Goal: Use online tool/utility: Utilize a website feature to perform a specific function

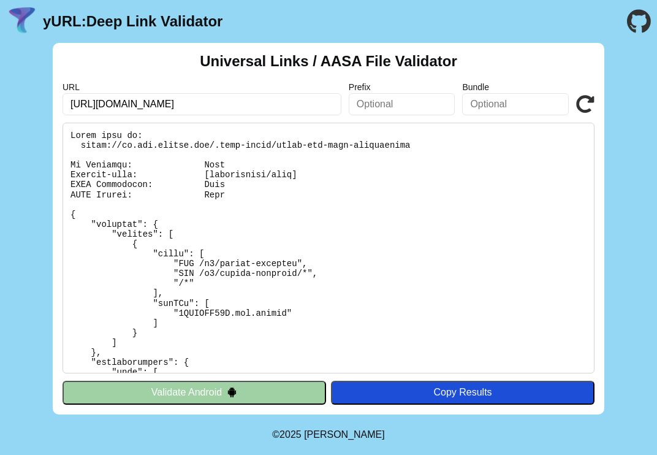
click at [330, 313] on pre at bounding box center [329, 248] width 532 height 251
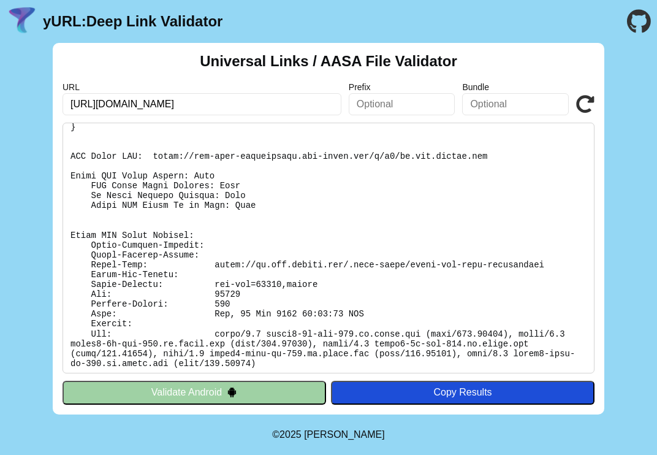
scroll to position [288, 0]
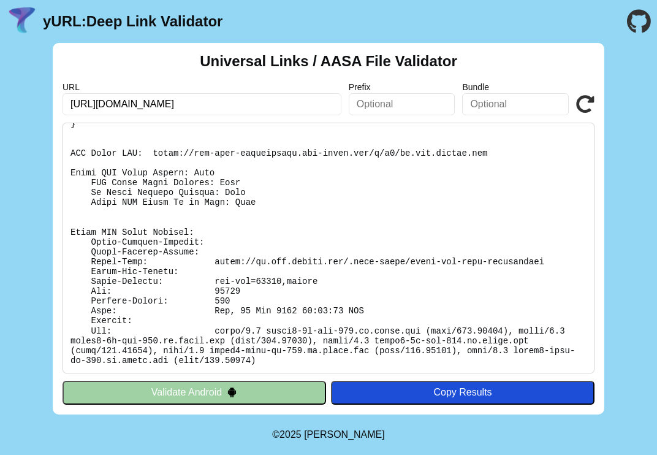
click at [174, 391] on button "Validate Android" at bounding box center [195, 392] width 264 height 23
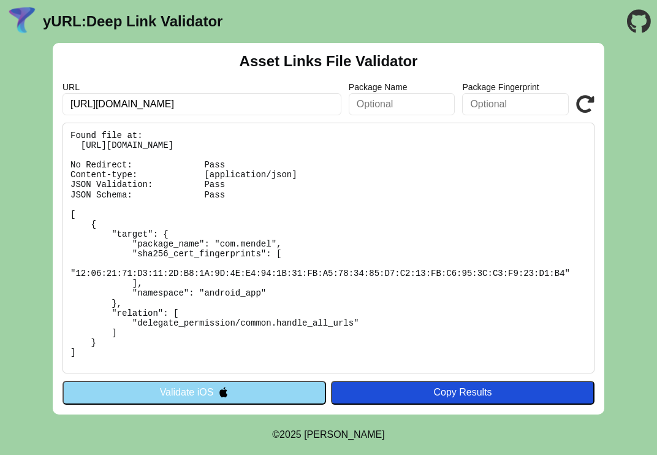
click at [166, 394] on button "Validate iOS" at bounding box center [195, 392] width 264 height 23
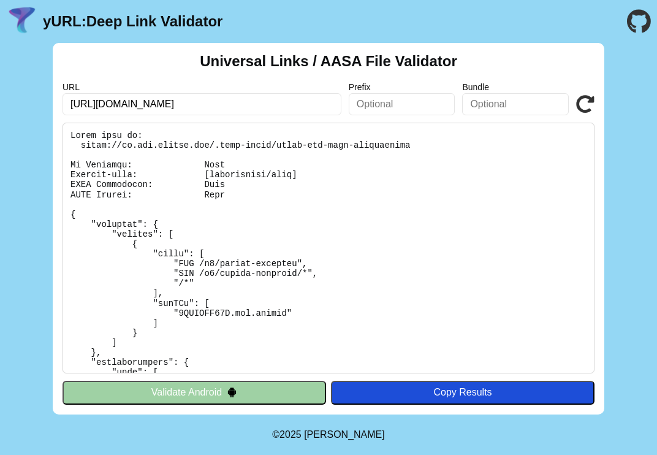
click at [183, 391] on button "Validate Android" at bounding box center [195, 392] width 264 height 23
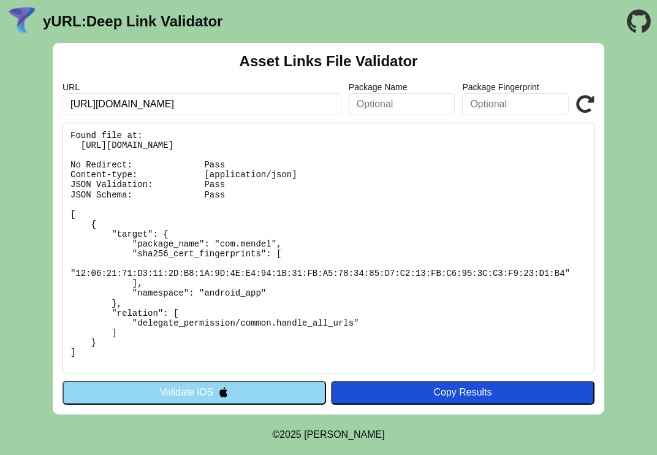
click at [205, 323] on pre "Found file at: [URL][DOMAIN_NAME] No Redirect: Pass Content-type: [application/…" at bounding box center [329, 248] width 532 height 251
drag, startPoint x: 279, startPoint y: 324, endPoint x: 193, endPoint y: 221, distance: 134.1
click at [193, 221] on pre "Found file at: [URL][DOMAIN_NAME] No Redirect: Pass Content-type: [application/…" at bounding box center [329, 248] width 532 height 251
click at [199, 228] on pre "Found file at: [URL][DOMAIN_NAME] No Redirect: Pass Content-type: [application/…" at bounding box center [329, 248] width 532 height 251
click at [223, 244] on pre "Found file at: [URL][DOMAIN_NAME] No Redirect: Pass Content-type: [application/…" at bounding box center [329, 248] width 532 height 251
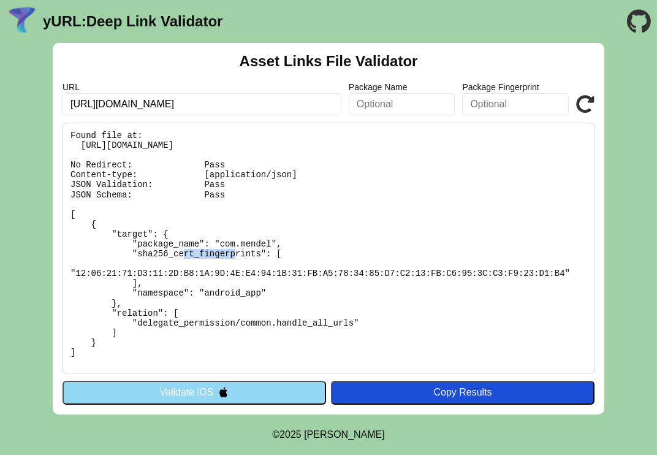
drag, startPoint x: 221, startPoint y: 244, endPoint x: 272, endPoint y: 245, distance: 50.3
click at [272, 245] on pre "Found file at: [URL][DOMAIN_NAME] No Redirect: Pass Content-type: [application/…" at bounding box center [329, 248] width 532 height 251
click at [252, 260] on pre "Found file at: [URL][DOMAIN_NAME] No Redirect: Pass Content-type: [application/…" at bounding box center [329, 248] width 532 height 251
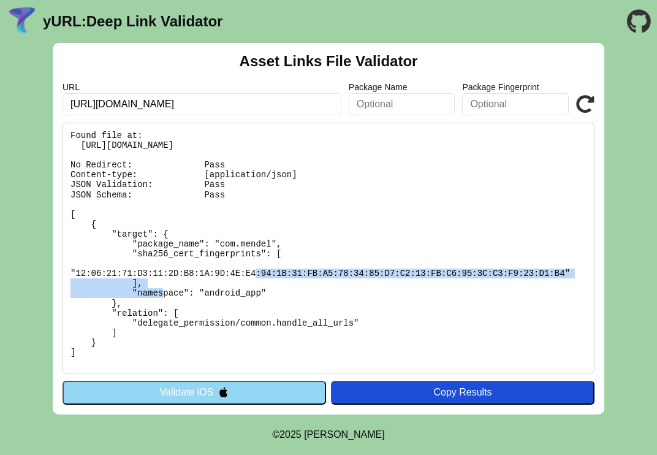
drag, startPoint x: 77, startPoint y: 274, endPoint x: 569, endPoint y: 276, distance: 491.9
click at [569, 276] on pre "Found file at: [URL][DOMAIN_NAME] No Redirect: Pass Content-type: [application/…" at bounding box center [329, 248] width 532 height 251
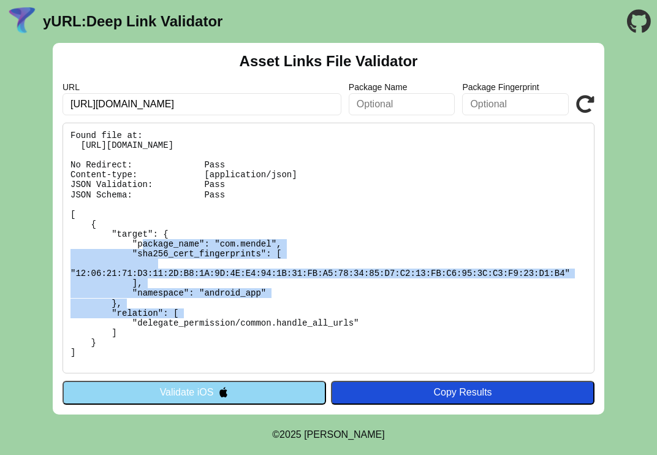
drag, startPoint x: 261, startPoint y: 297, endPoint x: 126, endPoint y: 223, distance: 154.2
click at [126, 223] on pre "Found file at: [URL][DOMAIN_NAME] No Redirect: Pass Content-type: [application/…" at bounding box center [329, 248] width 532 height 251
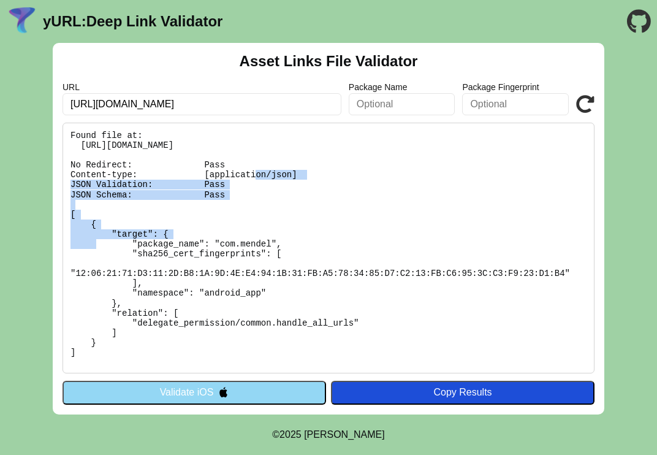
drag, startPoint x: 197, startPoint y: 163, endPoint x: 244, endPoint y: 194, distance: 55.8
click at [244, 194] on pre "Found file at: [URL][DOMAIN_NAME] No Redirect: Pass Content-type: [application/…" at bounding box center [329, 248] width 532 height 251
drag, startPoint x: 237, startPoint y: 194, endPoint x: 64, endPoint y: 163, distance: 175.8
click at [64, 163] on pre "Found file at: [URL][DOMAIN_NAME] No Redirect: Pass Content-type: [application/…" at bounding box center [329, 248] width 532 height 251
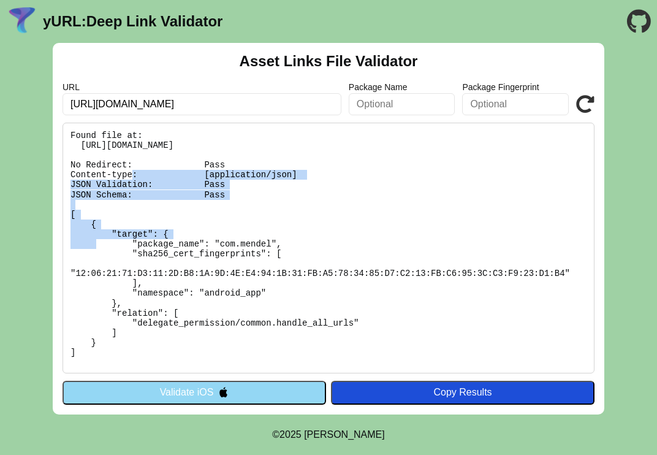
click at [64, 163] on pre "Found file at: [URL][DOMAIN_NAME] No Redirect: Pass Content-type: [application/…" at bounding box center [329, 248] width 532 height 251
drag, startPoint x: 64, startPoint y: 163, endPoint x: 247, endPoint y: 193, distance: 185.8
click at [247, 193] on pre "Found file at: [URL][DOMAIN_NAME] No Redirect: Pass Content-type: [application/…" at bounding box center [329, 248] width 532 height 251
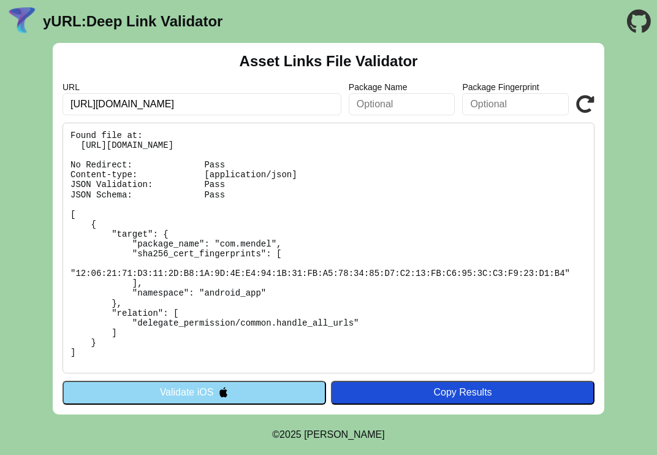
click at [588, 104] on icon at bounding box center [586, 104] width 18 height 18
click at [451, 391] on div "Copy Results" at bounding box center [462, 392] width 251 height 11
click at [405, 351] on pre "Found file at: [URL][DOMAIN_NAME] No Redirect: Pass Content-type: [application/…" at bounding box center [329, 248] width 532 height 251
click at [316, 318] on pre "Found file at: [URL][DOMAIN_NAME] No Redirect: Pass Content-type: [application/…" at bounding box center [329, 248] width 532 height 251
click at [166, 214] on pre "Found file at: [URL][DOMAIN_NAME] No Redirect: Pass Content-type: [application/…" at bounding box center [329, 248] width 532 height 251
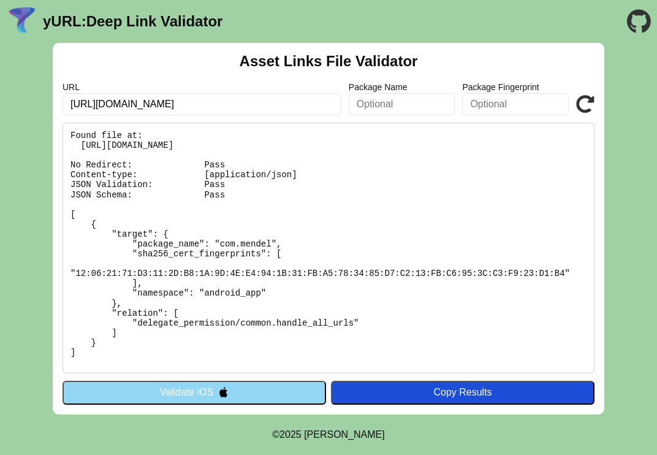
click at [202, 107] on input "[URL][DOMAIN_NAME]" at bounding box center [202, 104] width 279 height 22
